Goal: Check status: Check status

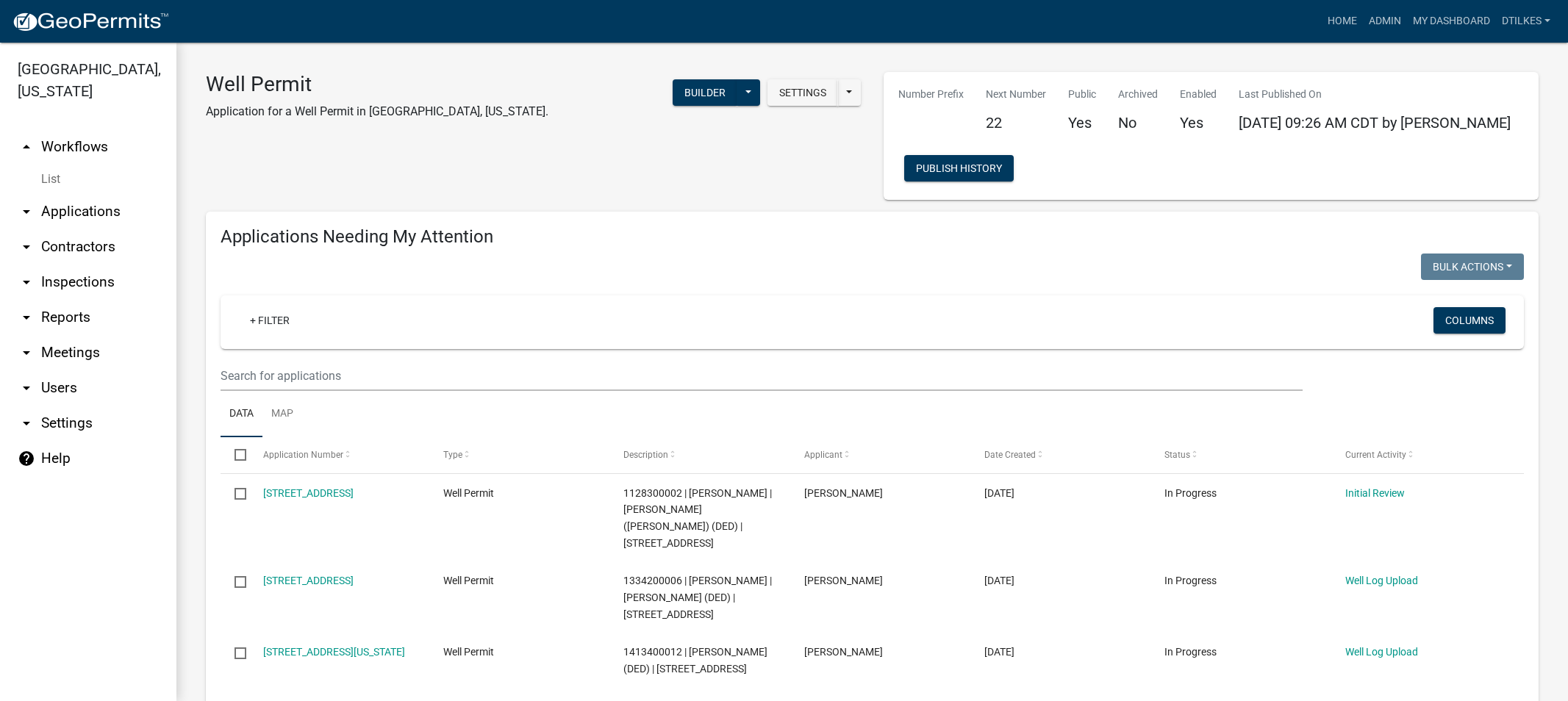
select select "2: 50"
drag, startPoint x: 856, startPoint y: 282, endPoint x: 903, endPoint y: 262, distance: 51.1
click at [862, 274] on div at bounding box center [541, 268] width 663 height 30
click at [1390, 21] on link "Admin" at bounding box center [1384, 21] width 44 height 28
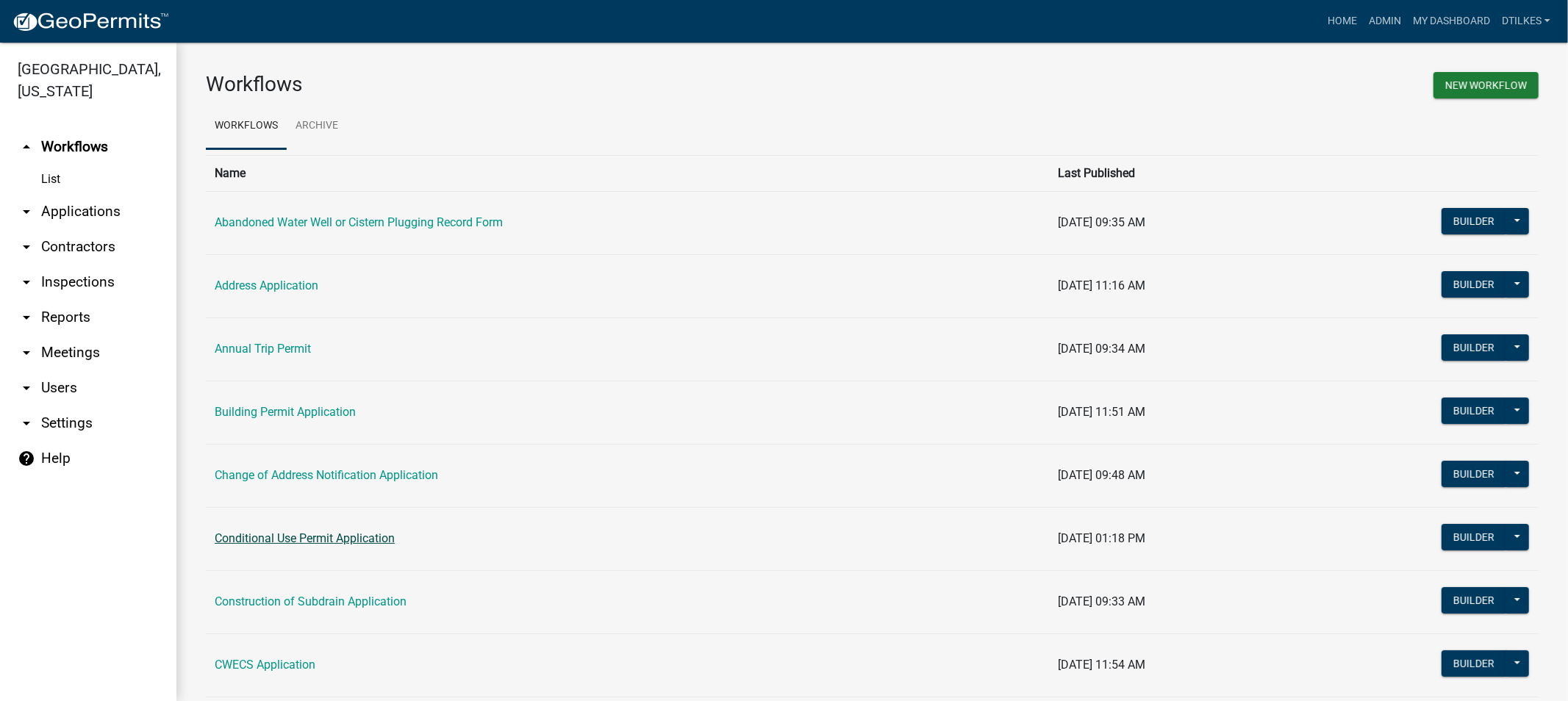
click at [298, 541] on link "Conditional Use Permit Application" at bounding box center [304, 538] width 180 height 14
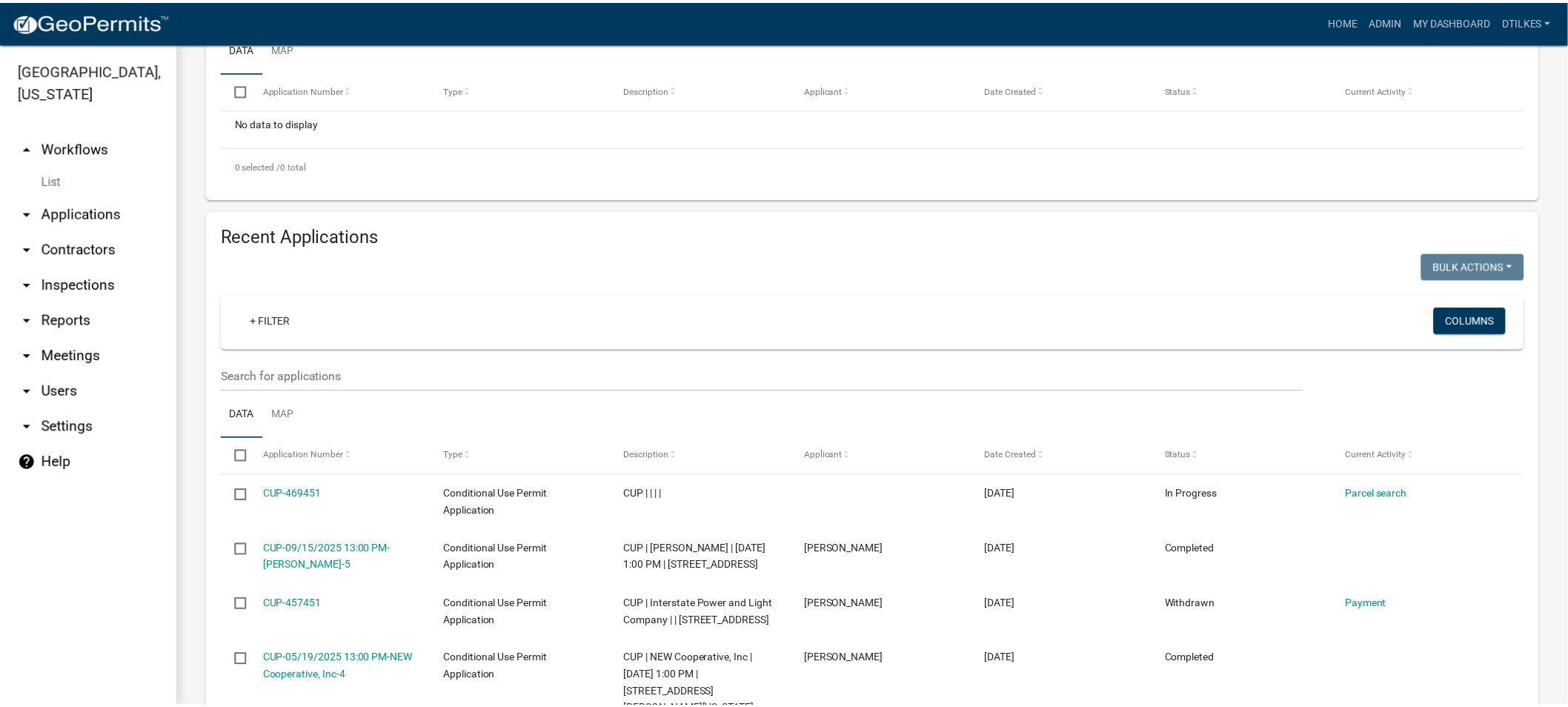
scroll to position [493, 0]
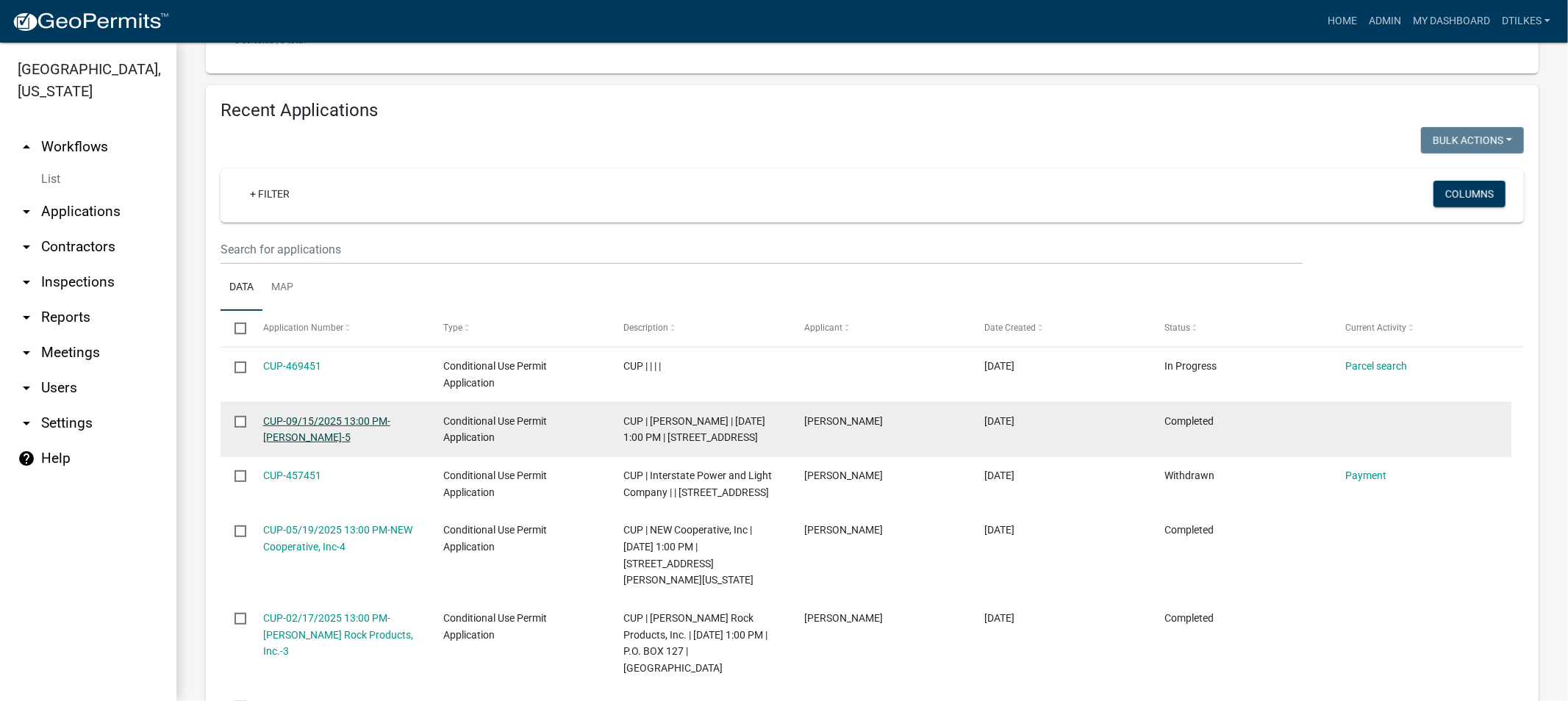
click at [298, 421] on link "CUP-09/15/2025 13:00 PM-[PERSON_NAME]-5" at bounding box center [327, 430] width 127 height 28
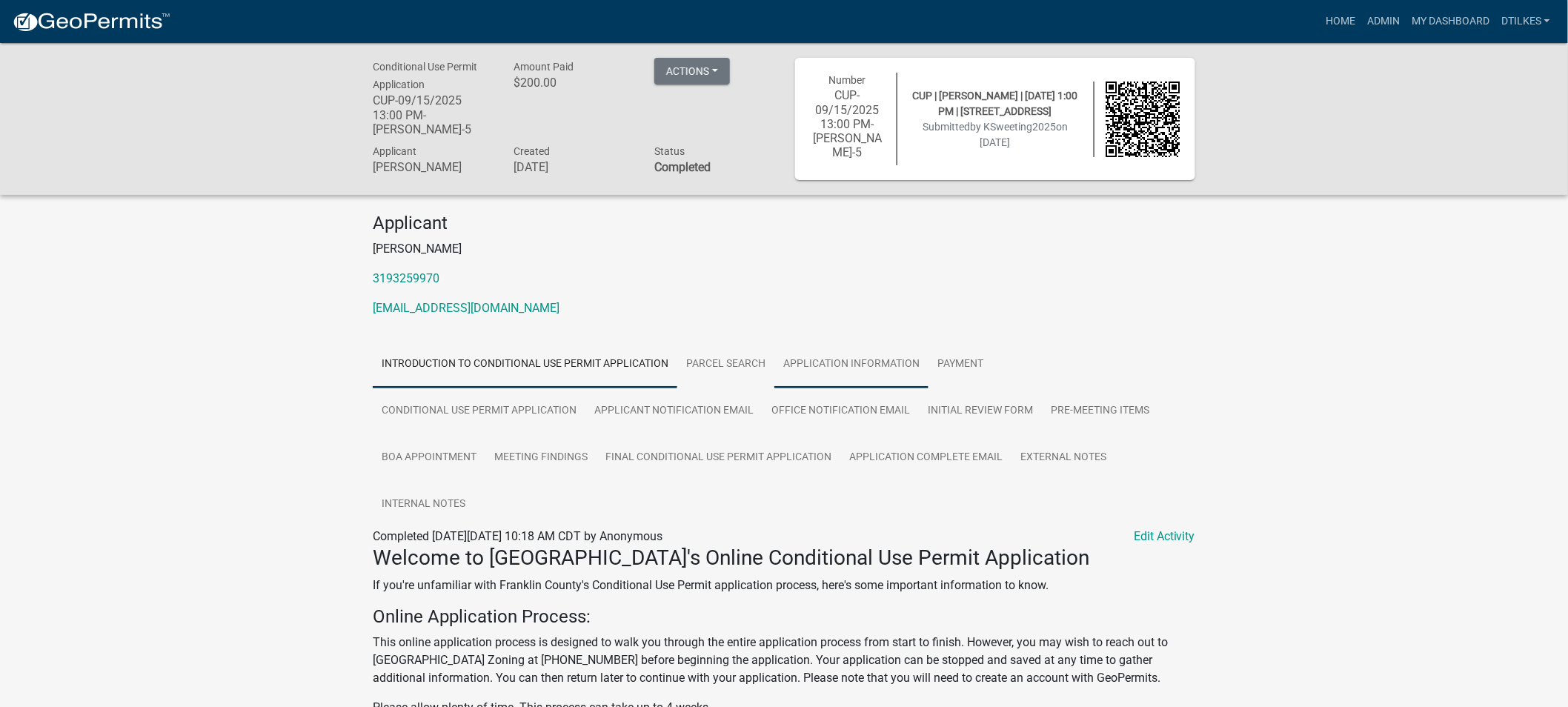
click at [858, 363] on link "Application Information" at bounding box center [851, 364] width 154 height 47
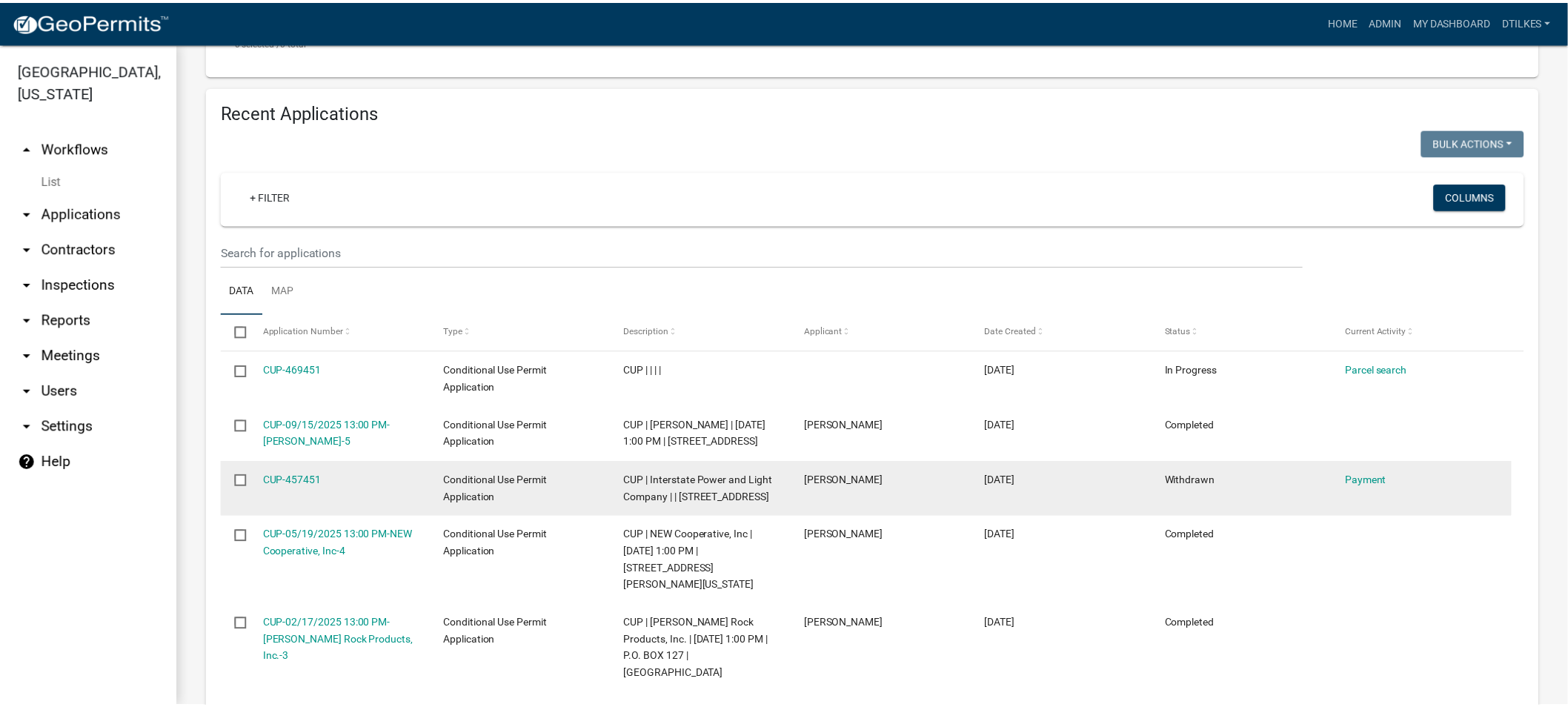
scroll to position [493, 0]
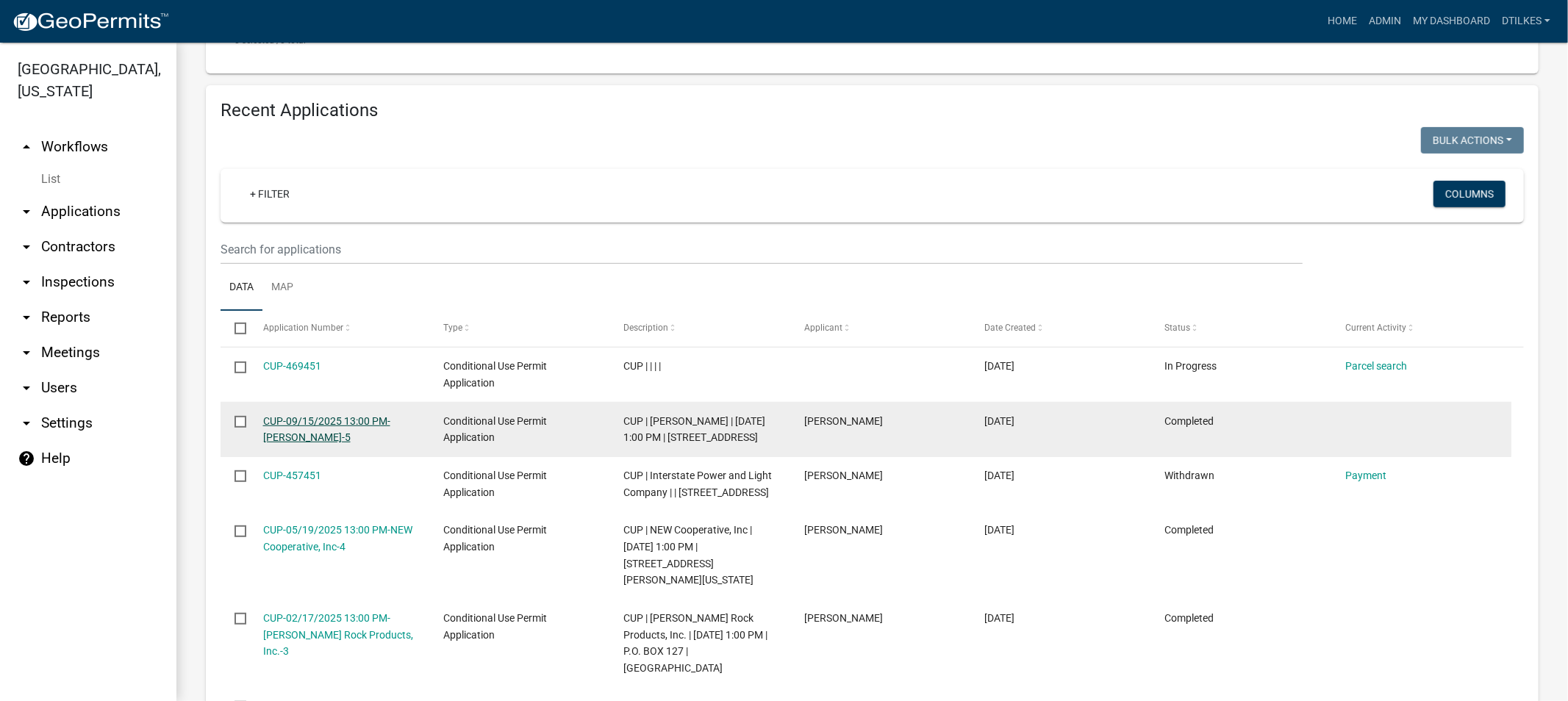
click at [297, 431] on link "CUP-09/15/2025 13:00 PM-[PERSON_NAME]-5" at bounding box center [327, 430] width 127 height 28
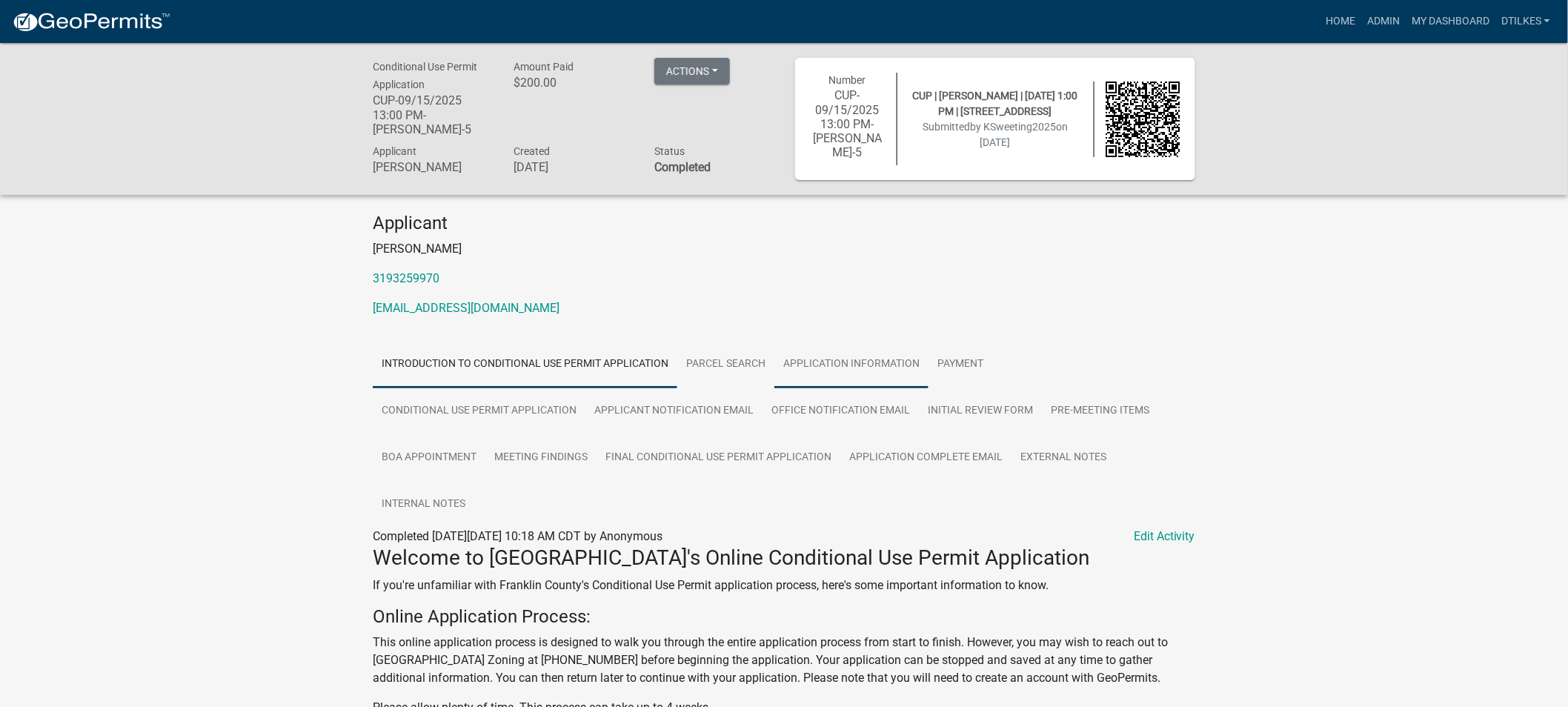
click at [857, 366] on link "Application Information" at bounding box center [851, 364] width 154 height 47
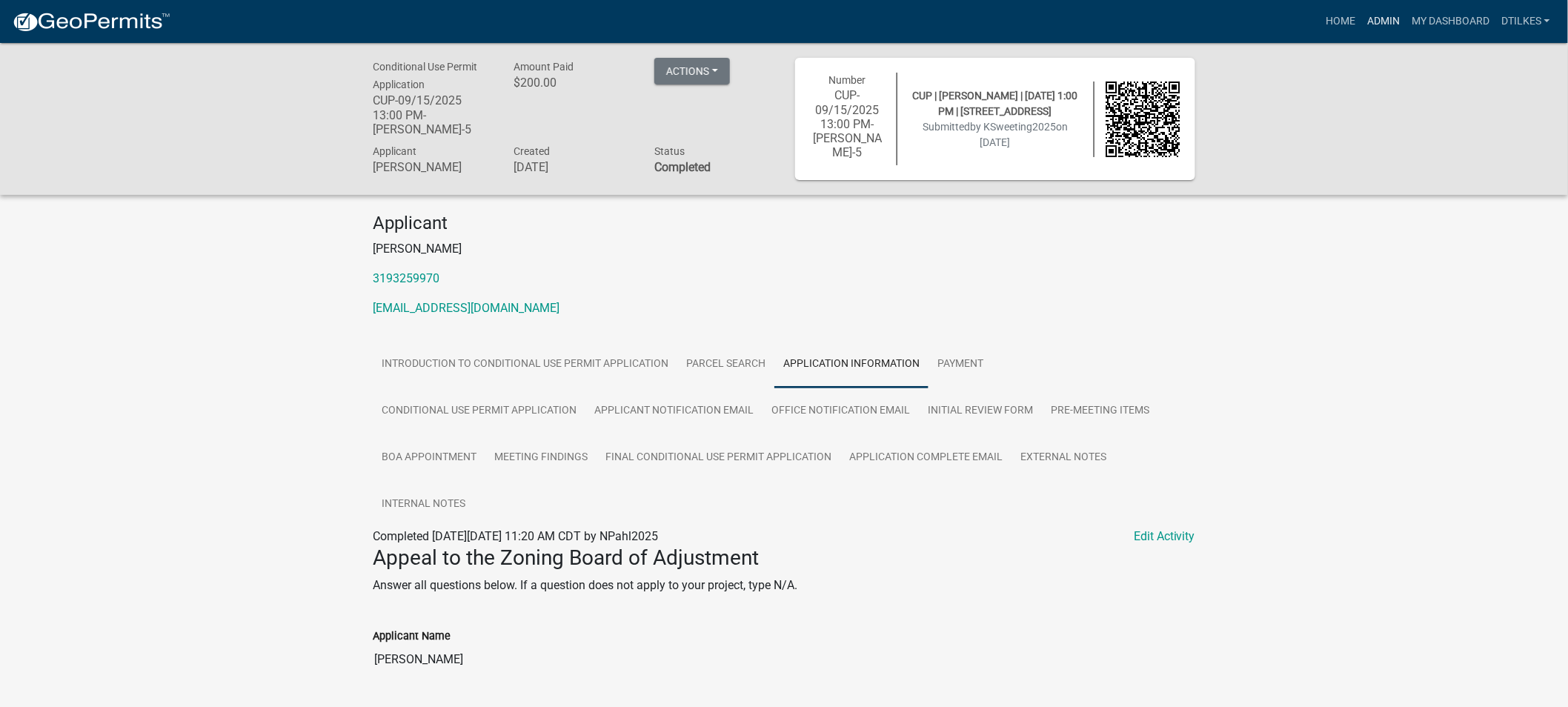
click at [1375, 21] on link "Admin" at bounding box center [1383, 21] width 44 height 28
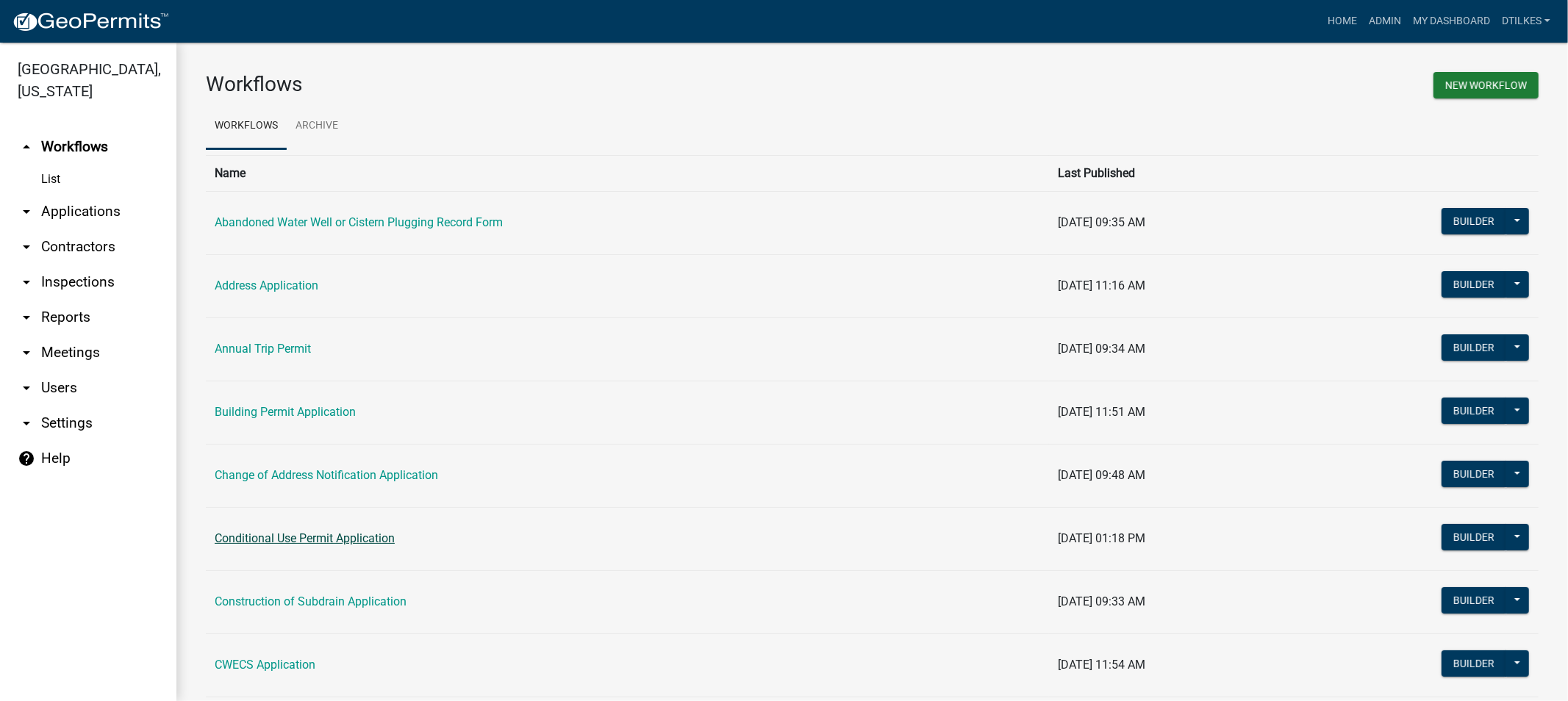
click at [266, 538] on link "Conditional Use Permit Application" at bounding box center [304, 538] width 180 height 14
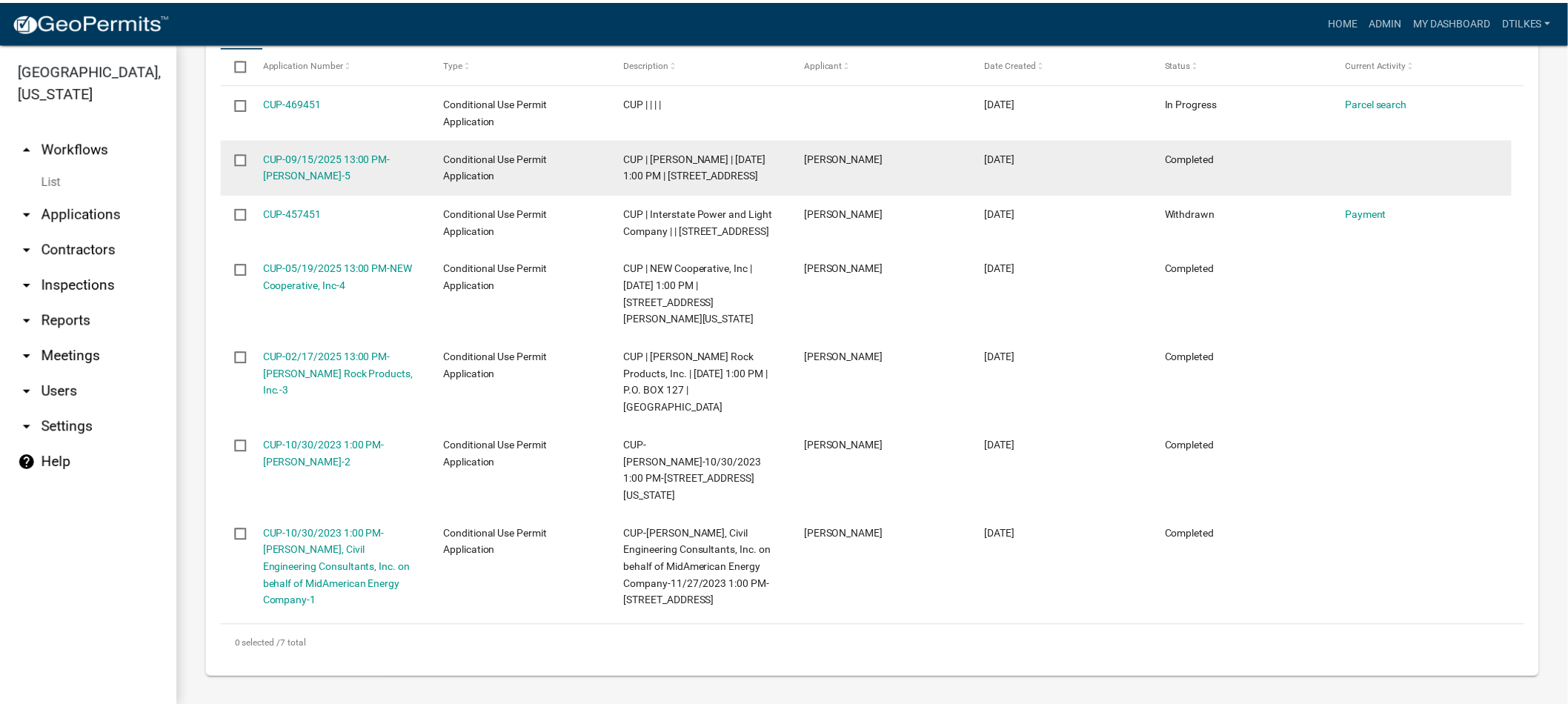
scroll to position [695, 0]
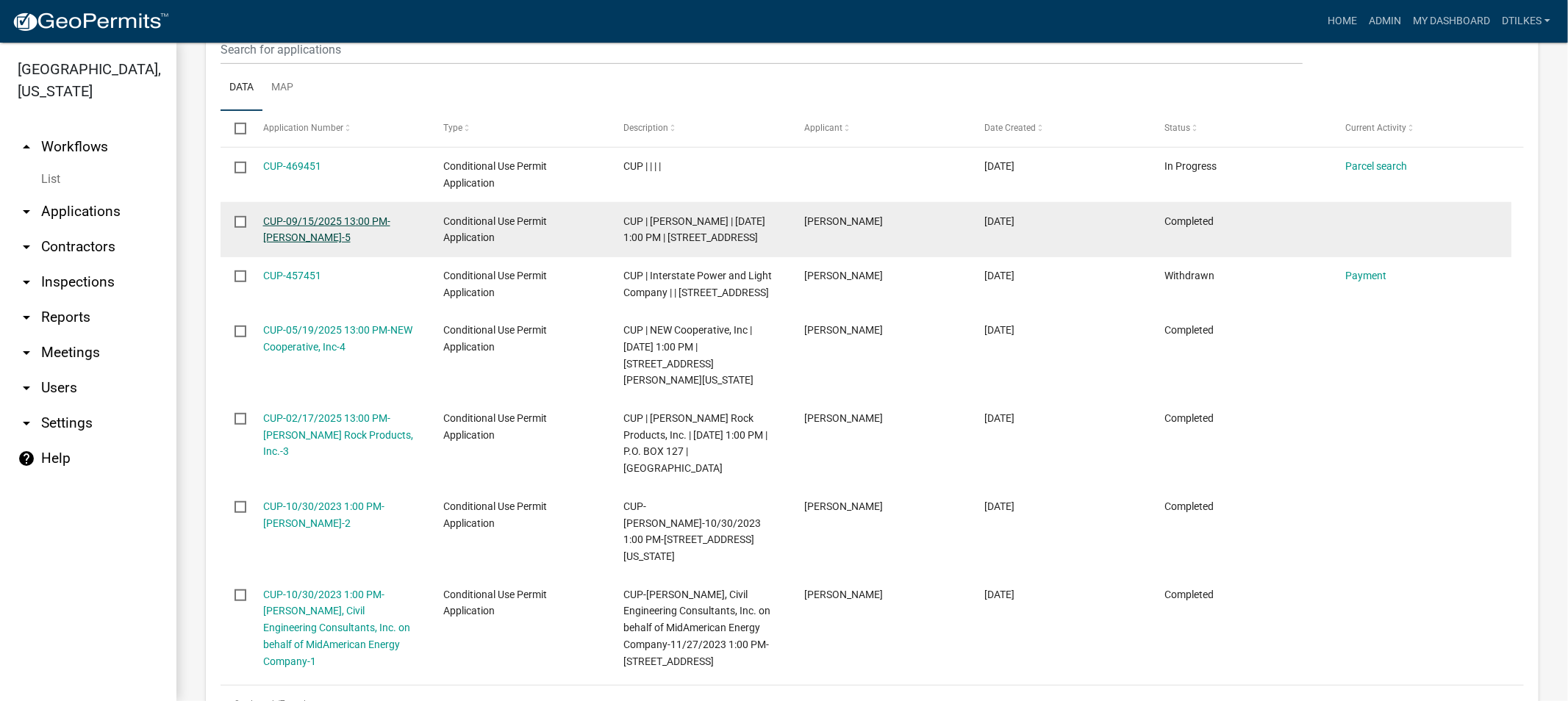
click at [304, 233] on link "CUP-09/15/2025 13:00 PM-[PERSON_NAME]-5" at bounding box center [327, 230] width 127 height 28
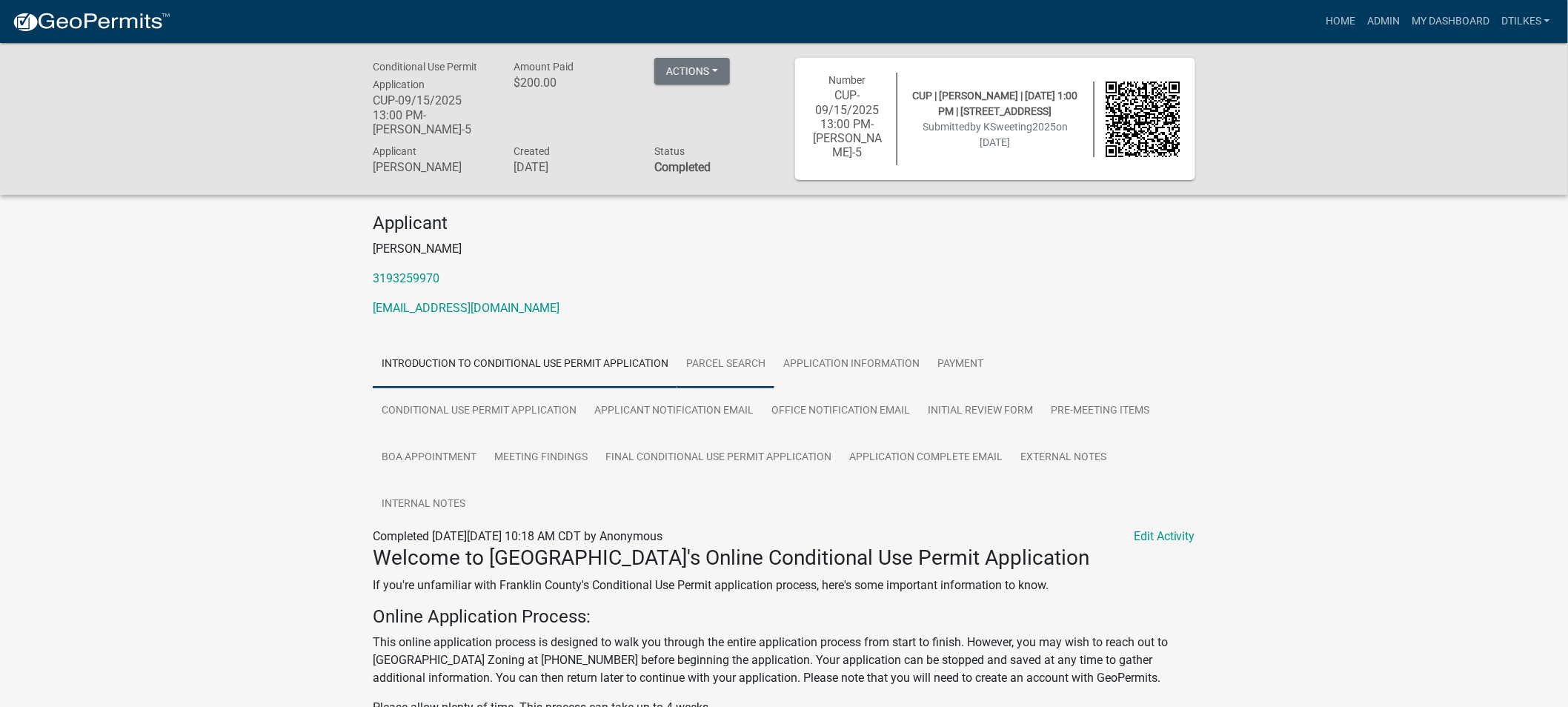
click at [713, 363] on link "Parcel search" at bounding box center [726, 364] width 97 height 47
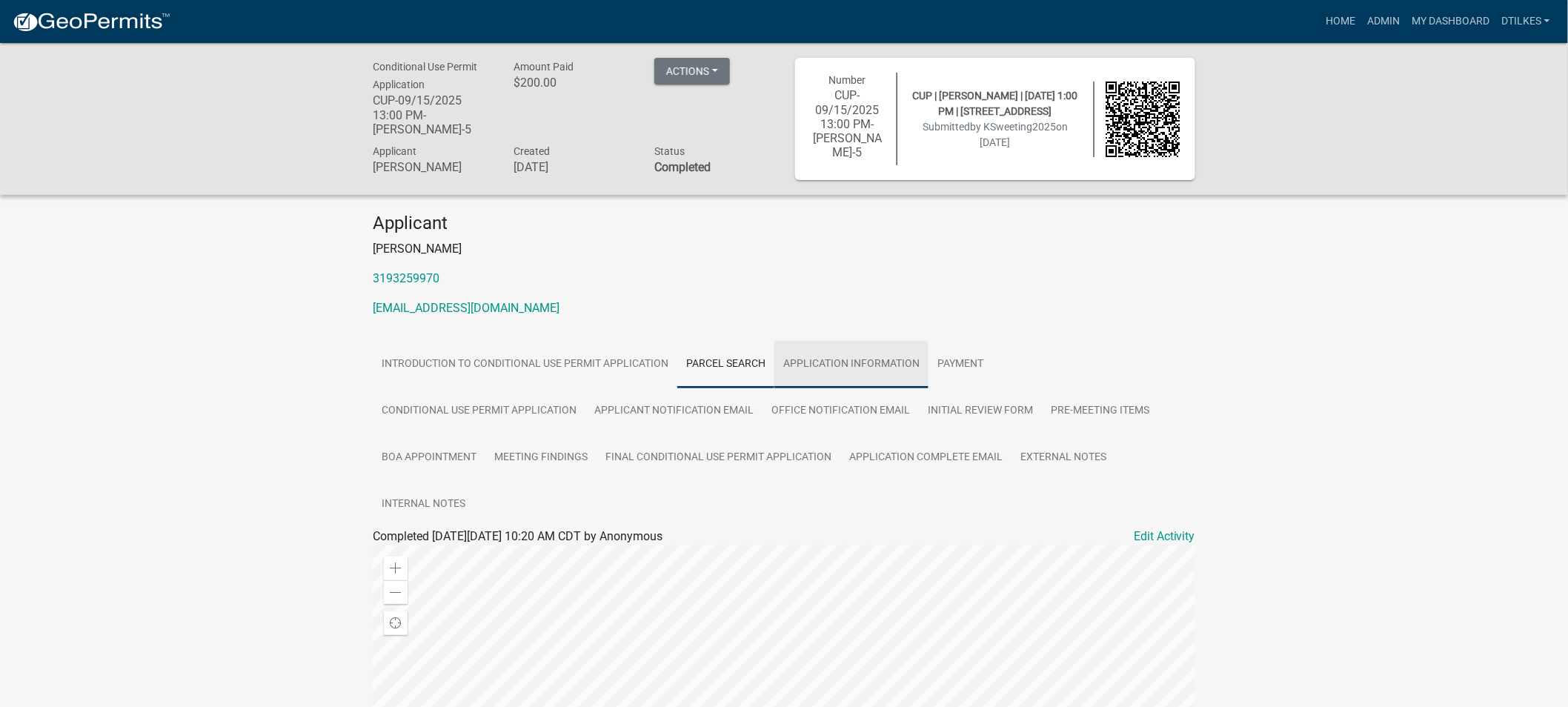
click at [832, 364] on link "Application Information" at bounding box center [851, 364] width 154 height 47
